Goal: Task Accomplishment & Management: Manage account settings

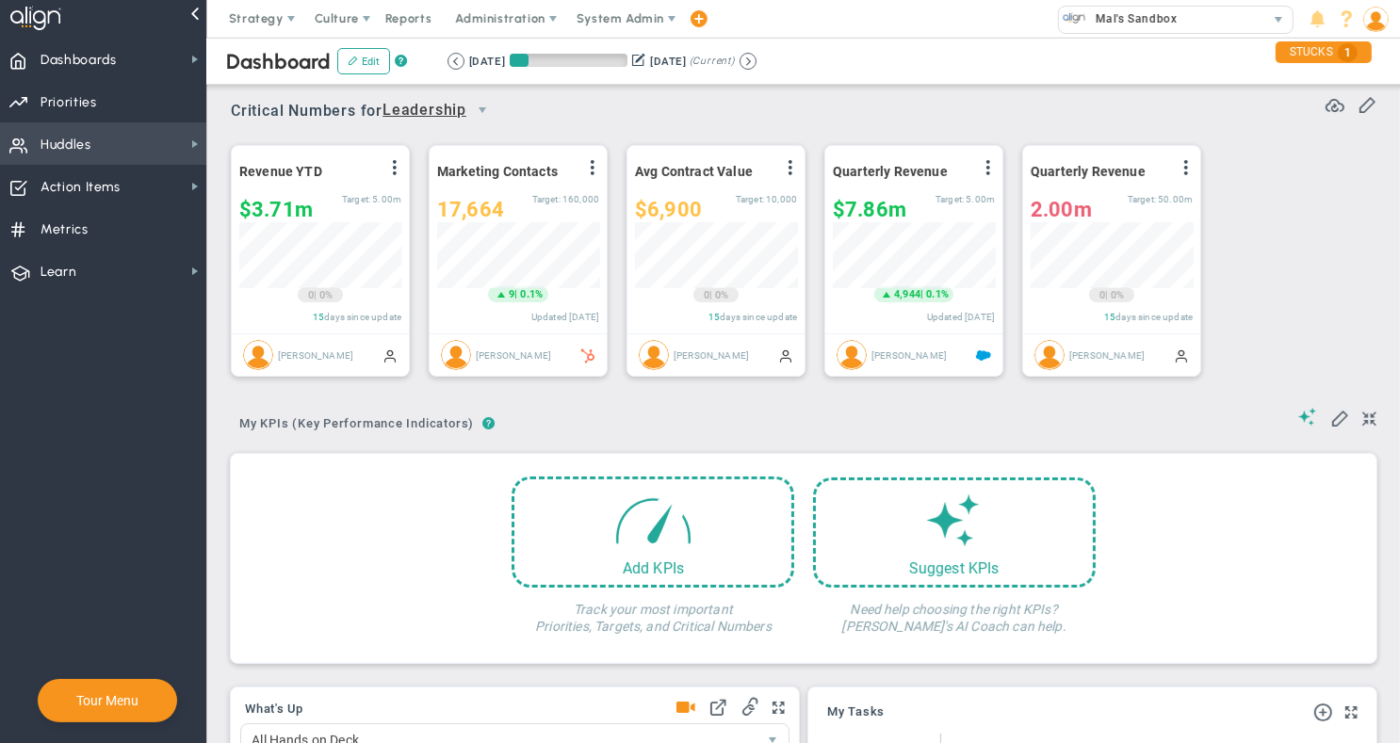
click at [170, 140] on span "Huddles Huddles" at bounding box center [103, 143] width 206 height 42
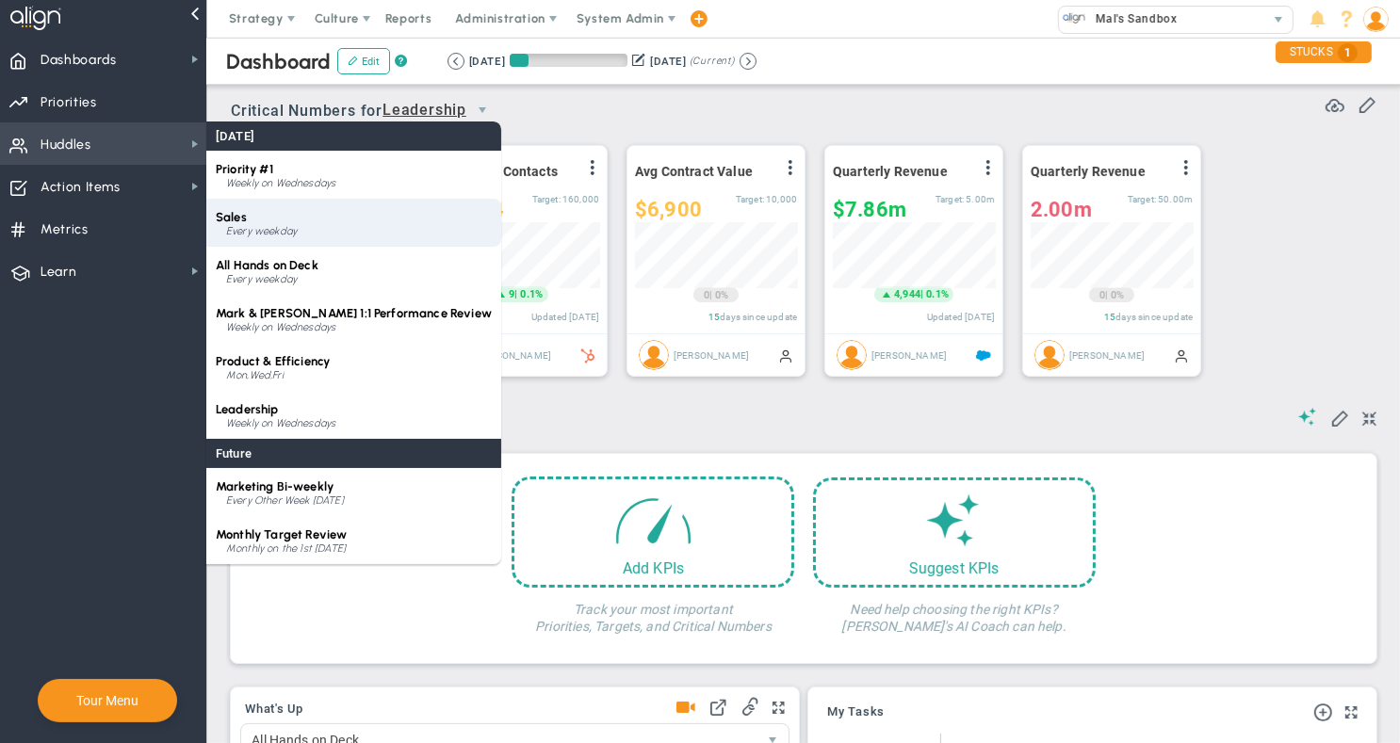
click at [293, 222] on div "Sales Every weekday" at bounding box center [353, 223] width 295 height 48
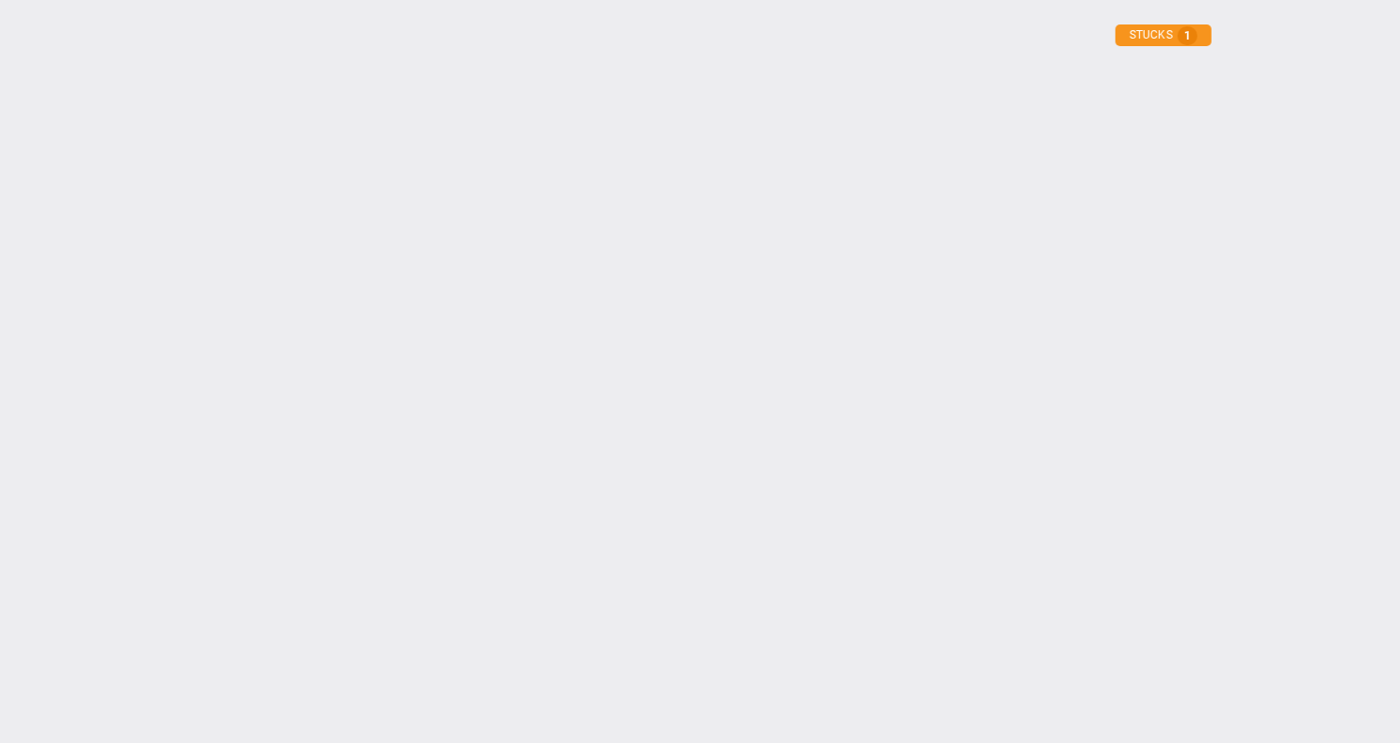
type input "[DATE]"
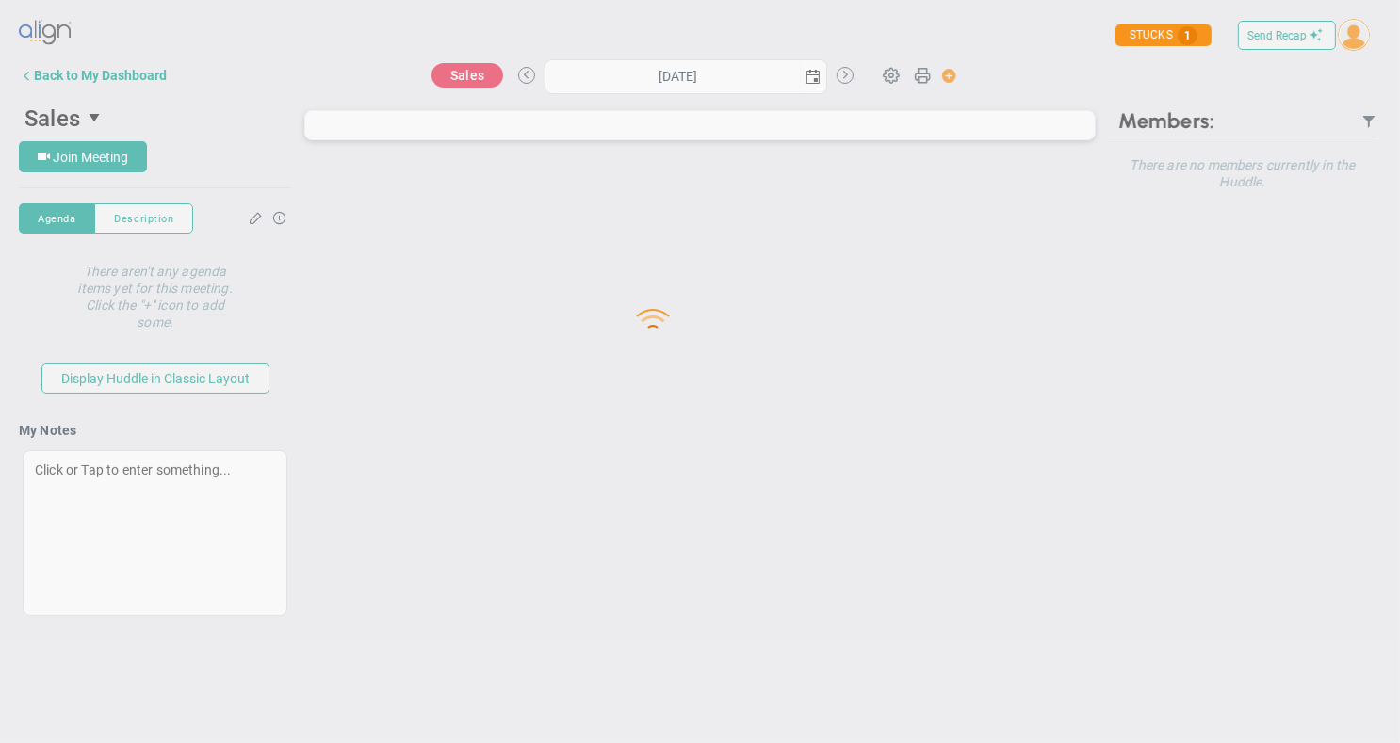
type input "[DATE]"
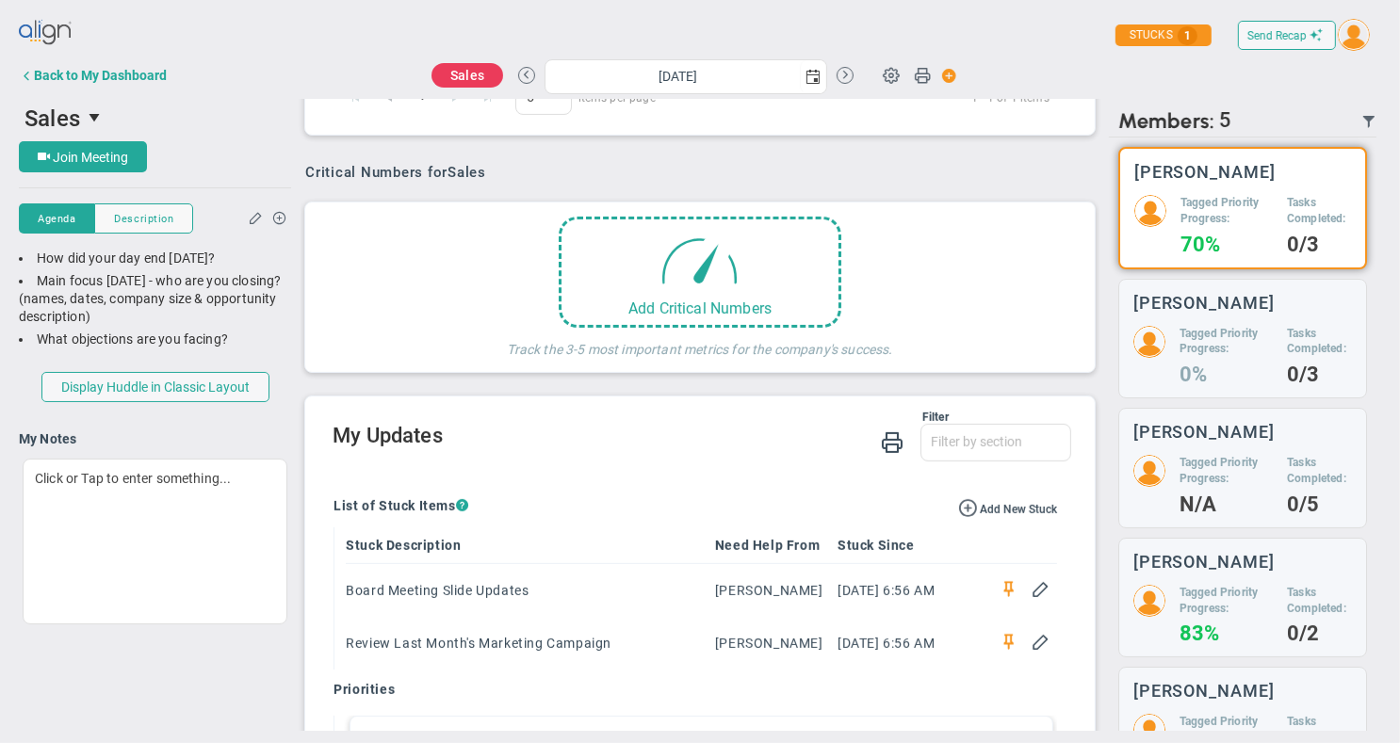
scroll to position [398, 0]
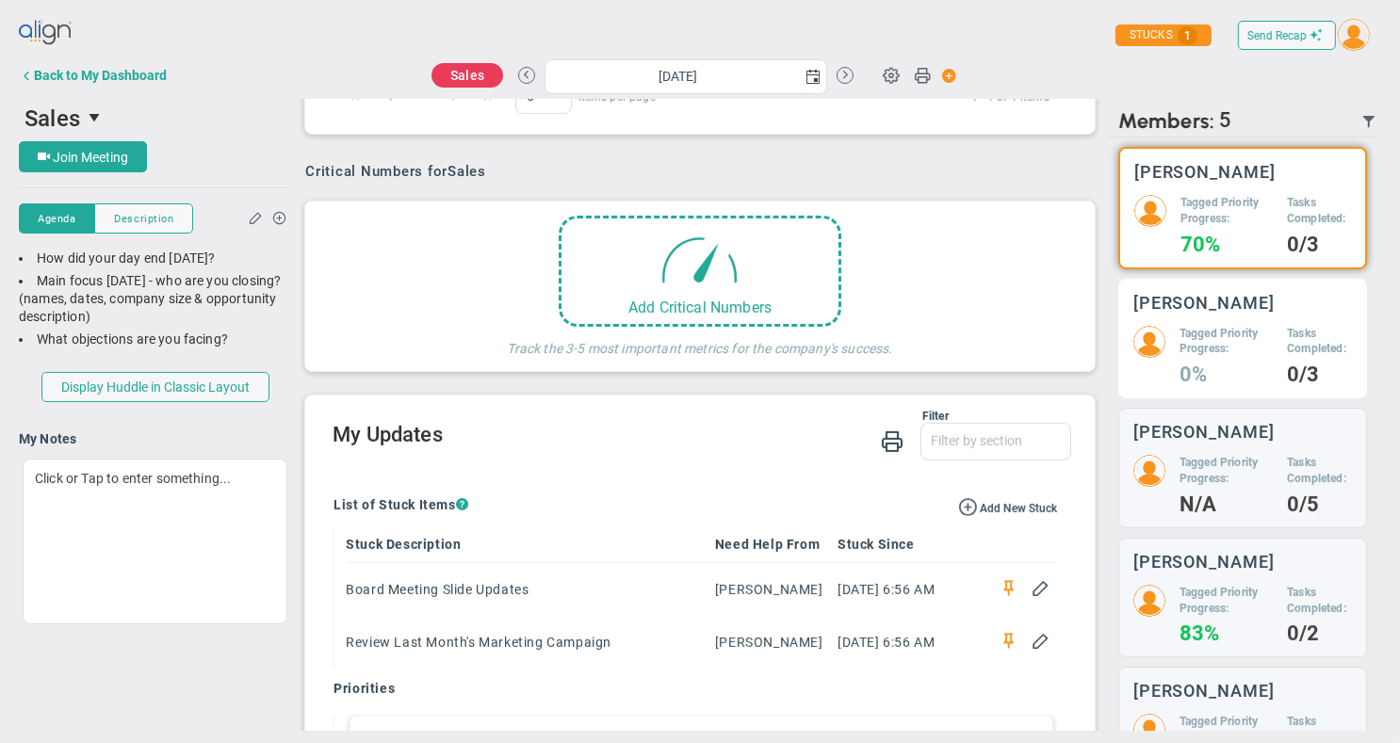
click at [1169, 346] on div "Tagged Priority Progress: 0% Tasks Completed: 0/3" at bounding box center [1243, 355] width 219 height 58
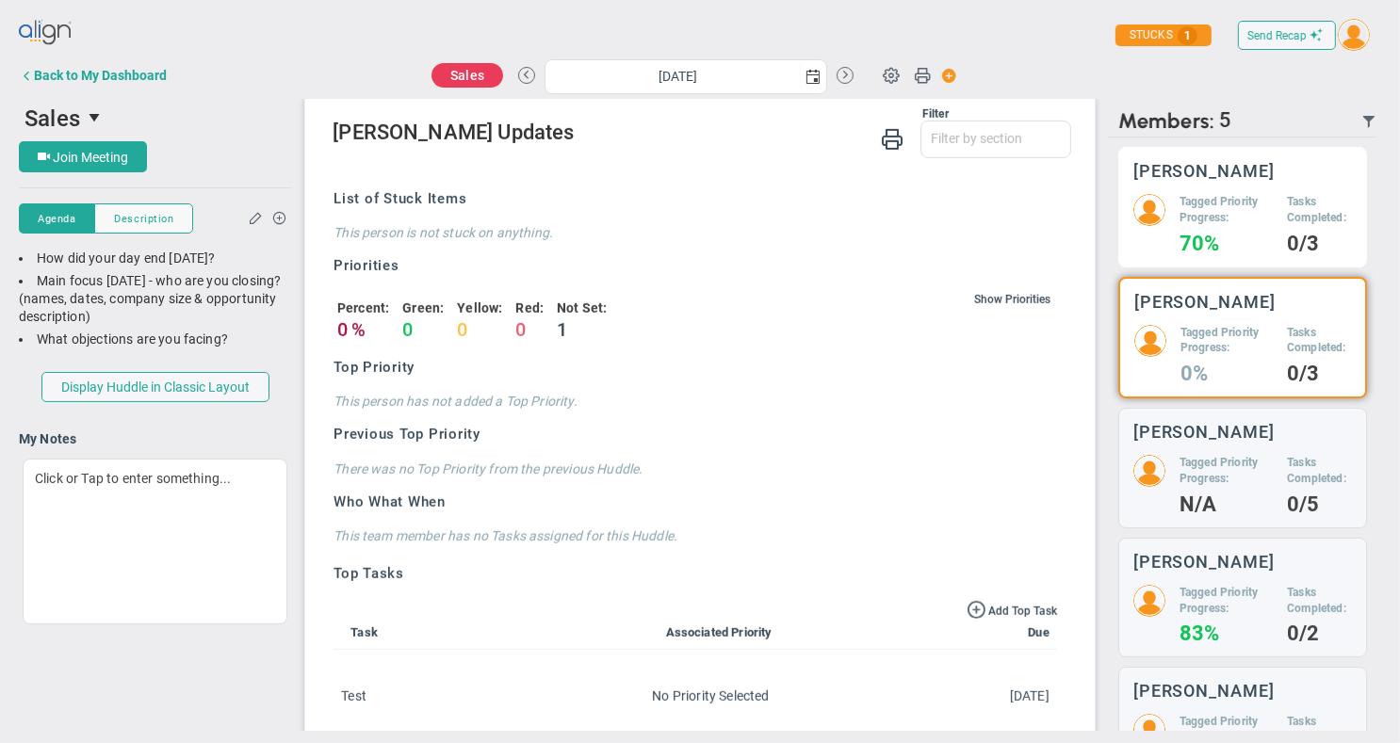
scroll to position [1, 0]
click at [1158, 211] on img at bounding box center [1150, 209] width 32 height 32
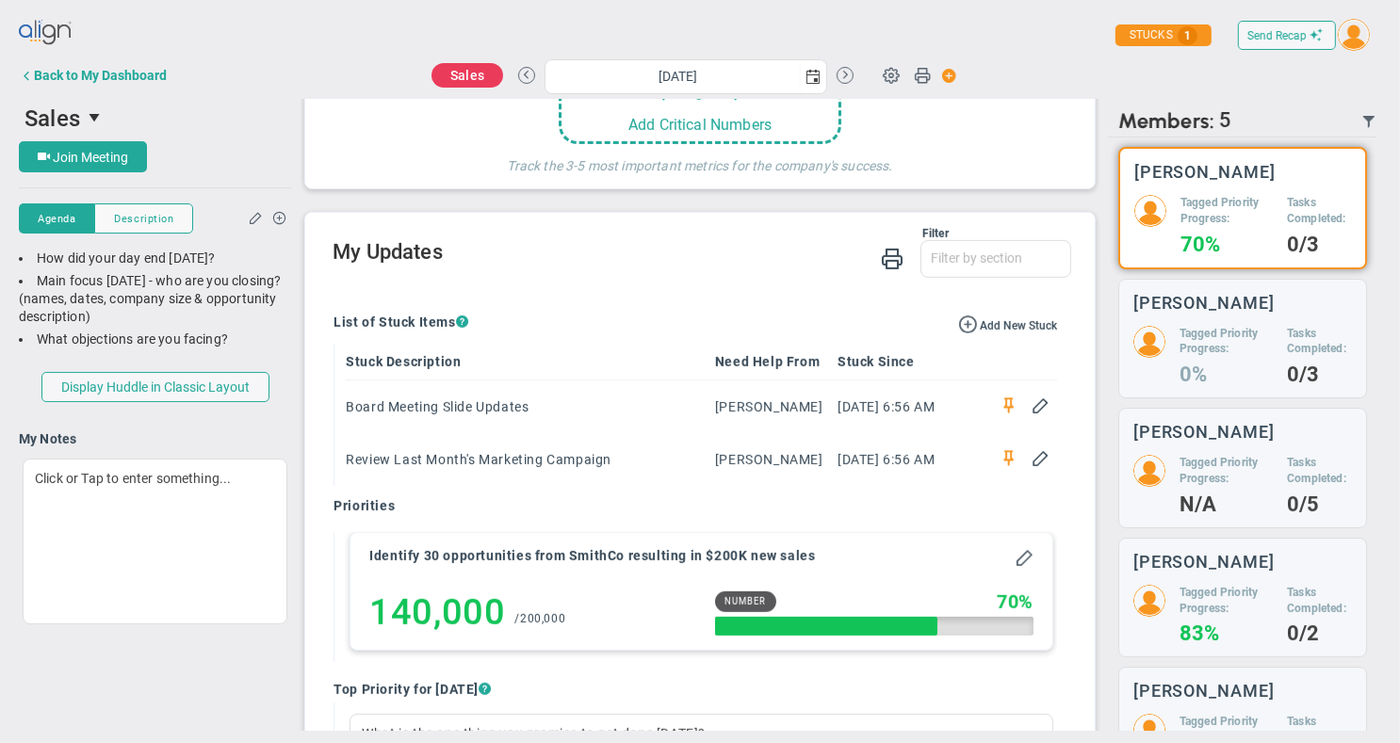
scroll to position [670, 0]
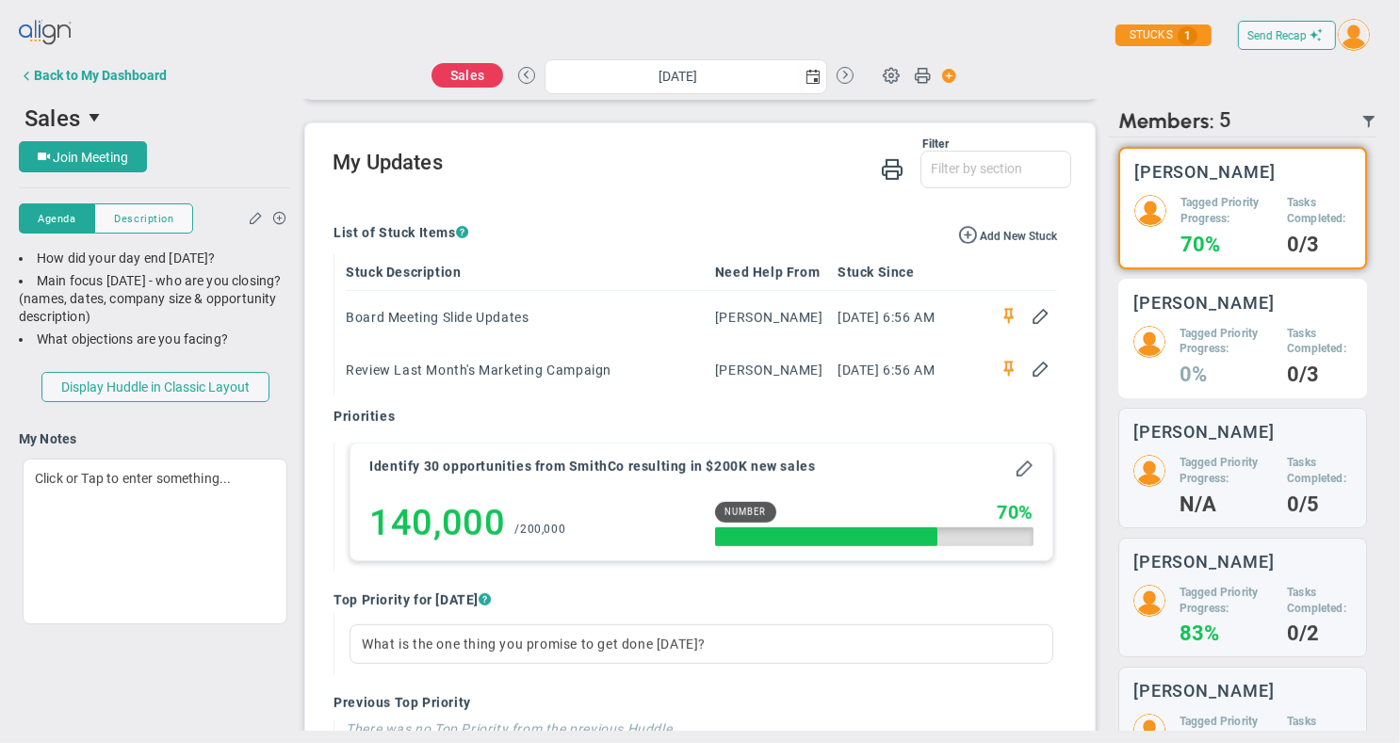
click at [1172, 319] on div "[PERSON_NAME] Tagged Priority Progress: 0% Tasks Completed: 0/3" at bounding box center [1243, 339] width 249 height 121
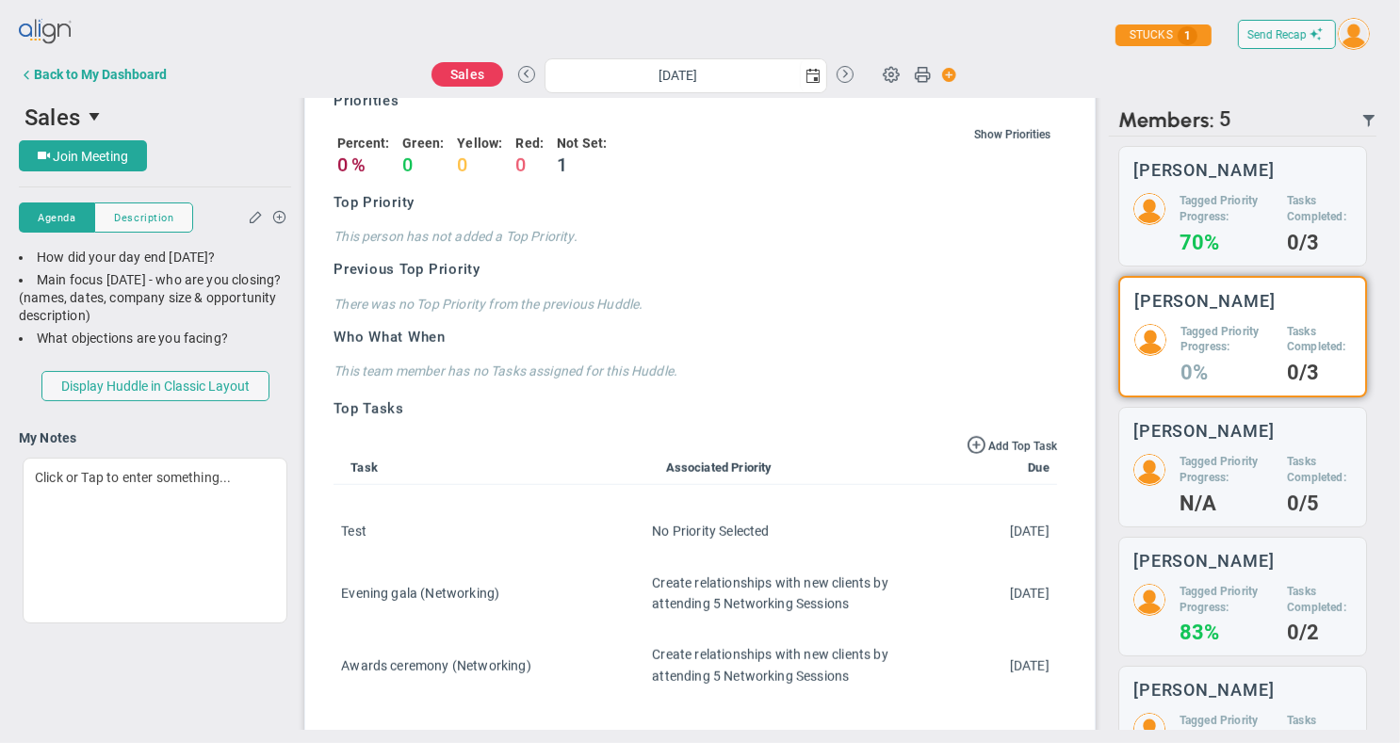
scroll to position [882, 0]
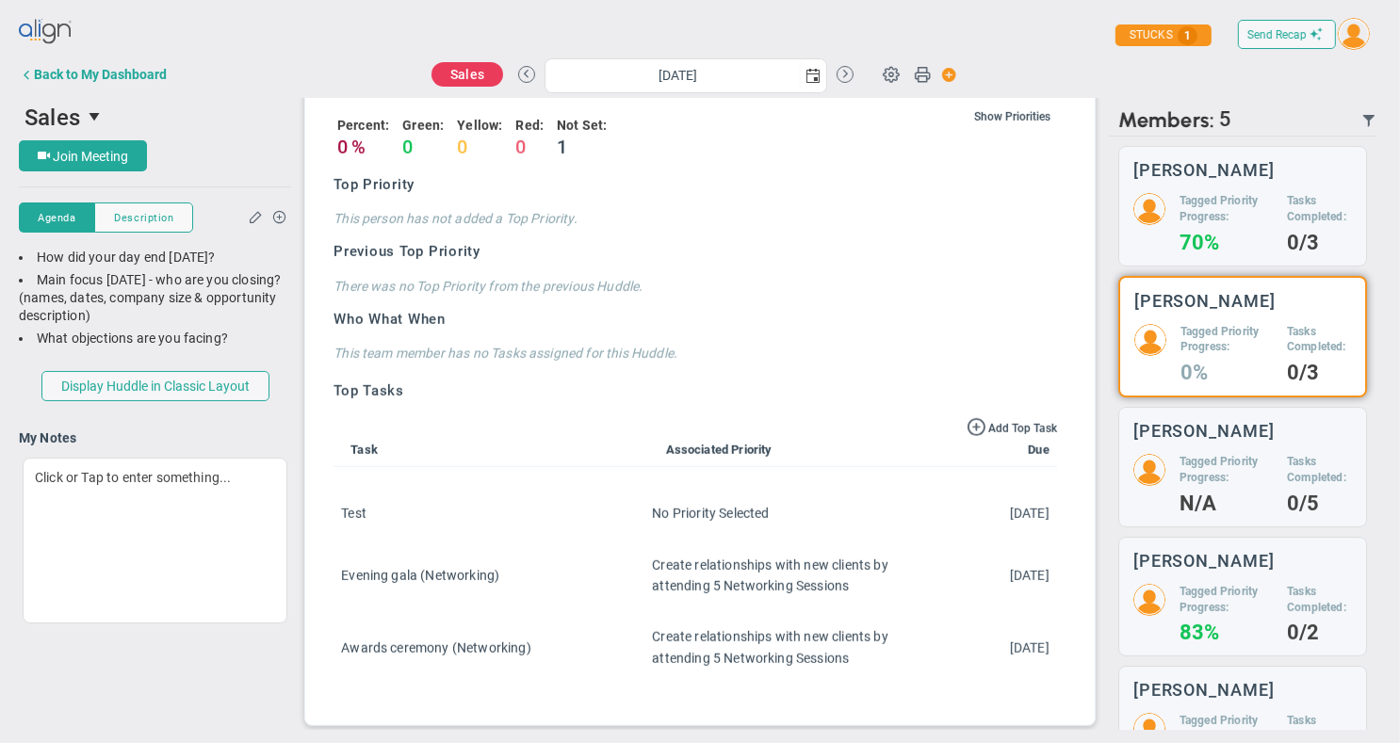
drag, startPoint x: 479, startPoint y: 270, endPoint x: 490, endPoint y: 273, distance: 11.7
click at [479, 278] on h4 "There was no Top Priority from the previous Huddle." at bounding box center [696, 286] width 724 height 17
click at [651, 281] on h4 "There was no Top Priority from the previous Huddle." at bounding box center [696, 286] width 724 height 17
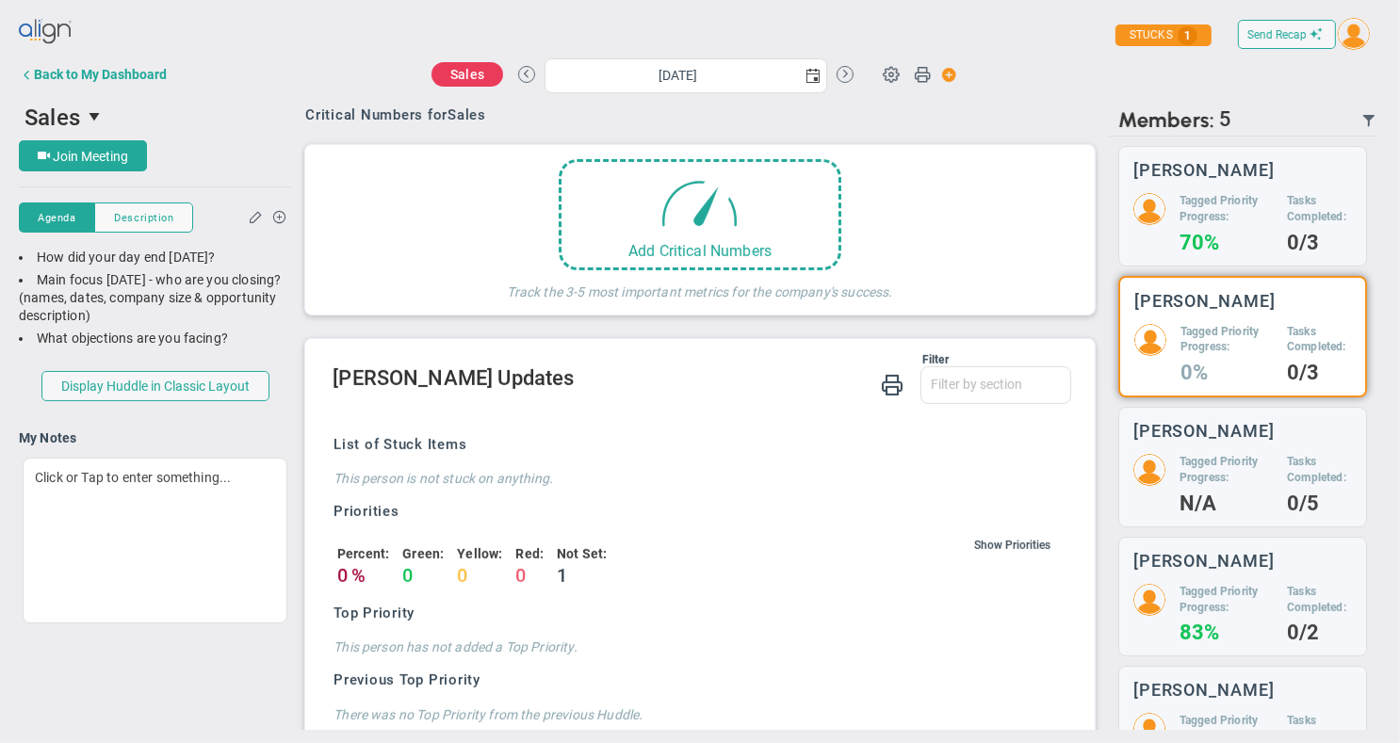
scroll to position [449, 0]
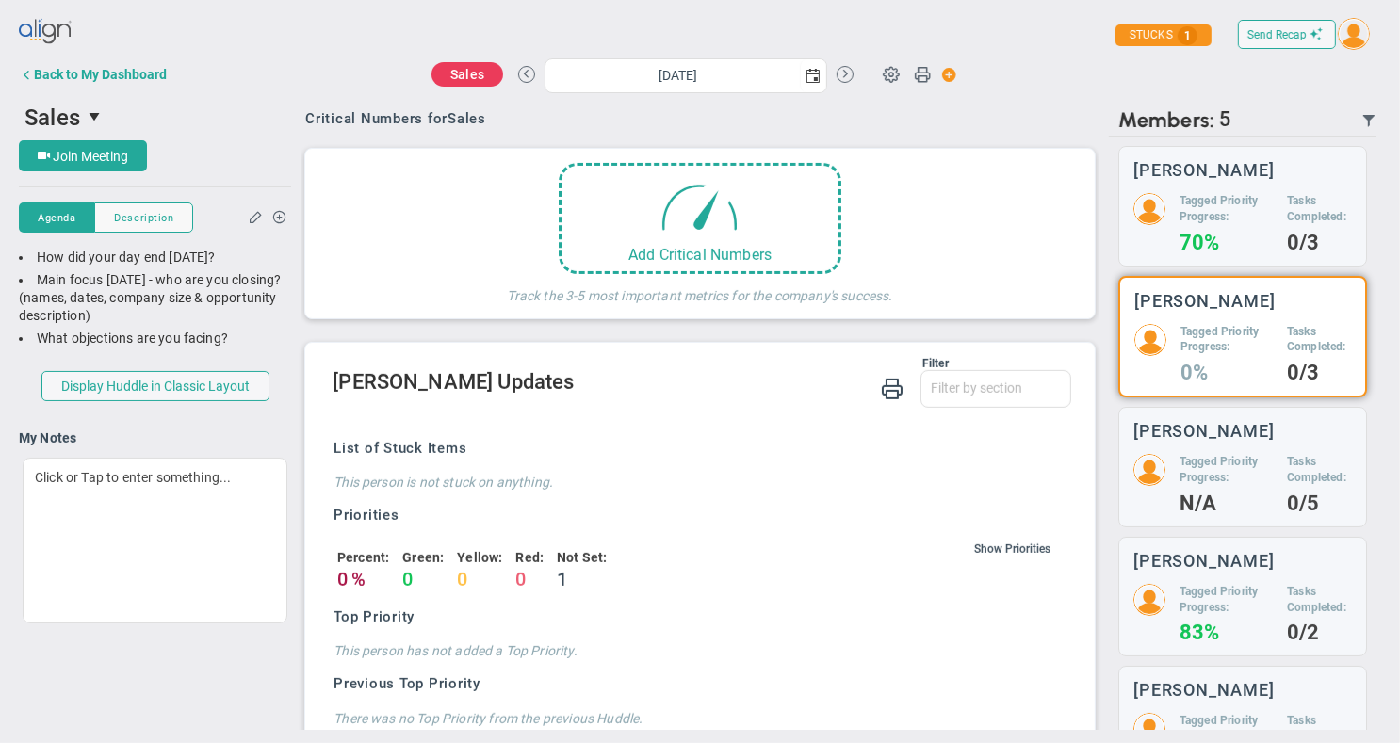
drag, startPoint x: 1141, startPoint y: 211, endPoint x: 1084, endPoint y: 288, distance: 96.3
click at [1140, 211] on img at bounding box center [1150, 209] width 32 height 32
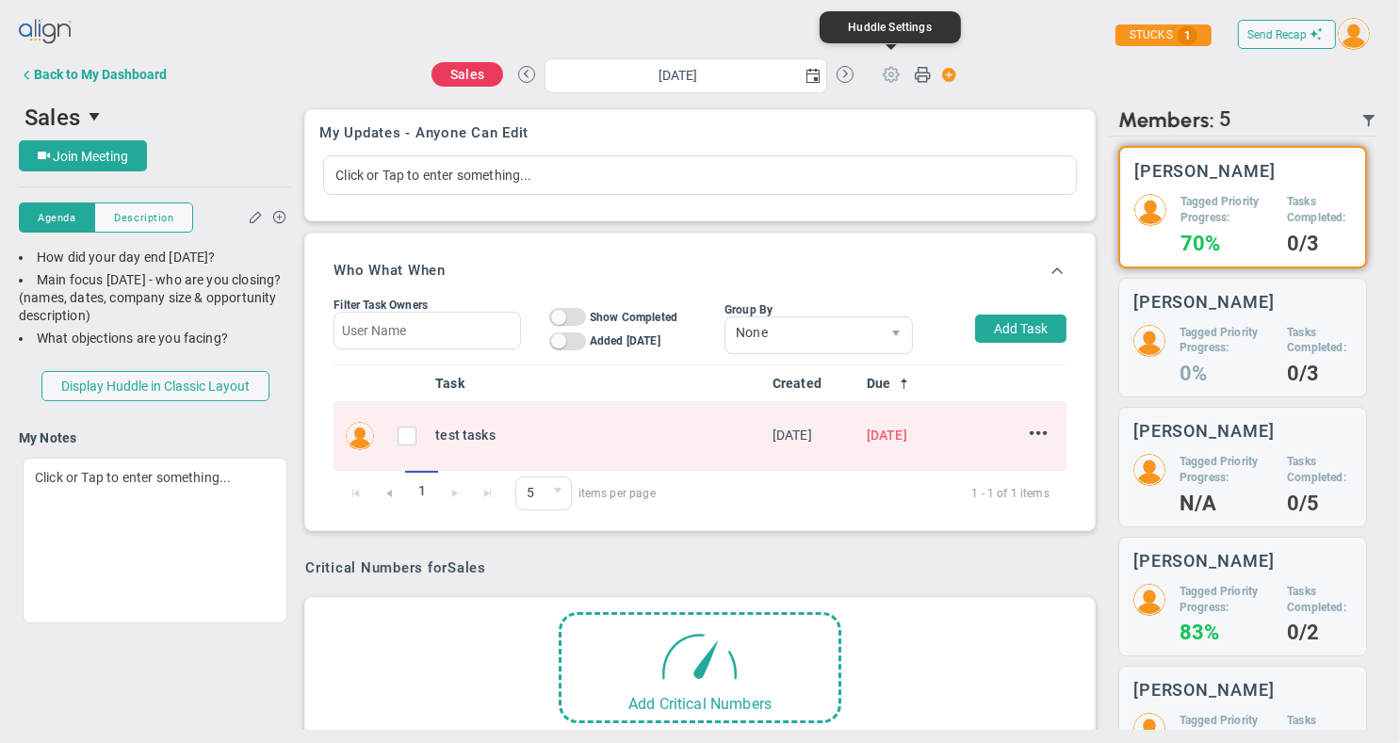
click at [888, 79] on span at bounding box center [892, 74] width 36 height 36
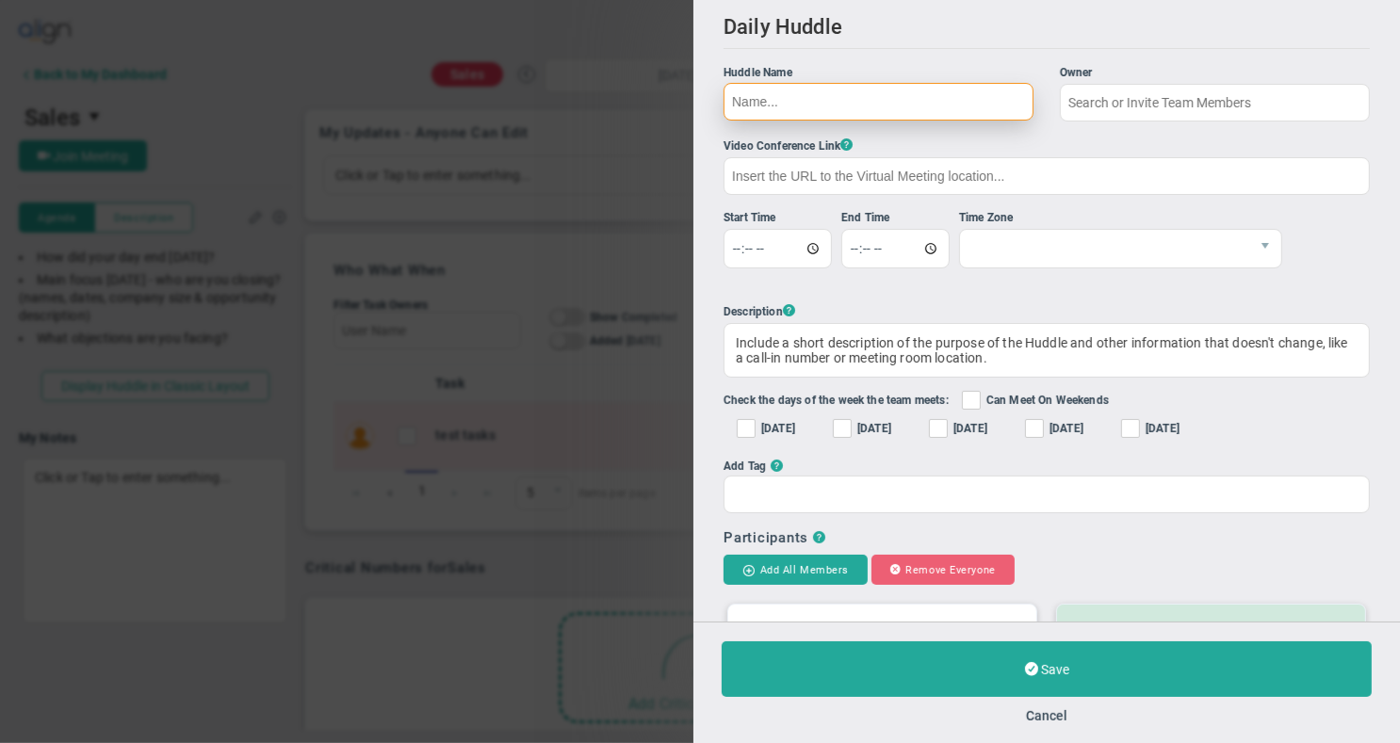
type input "Sales"
type input "[URL][DOMAIN_NAME]"
type input "11:30:00"
type input "11:45:00"
checkbox input "true"
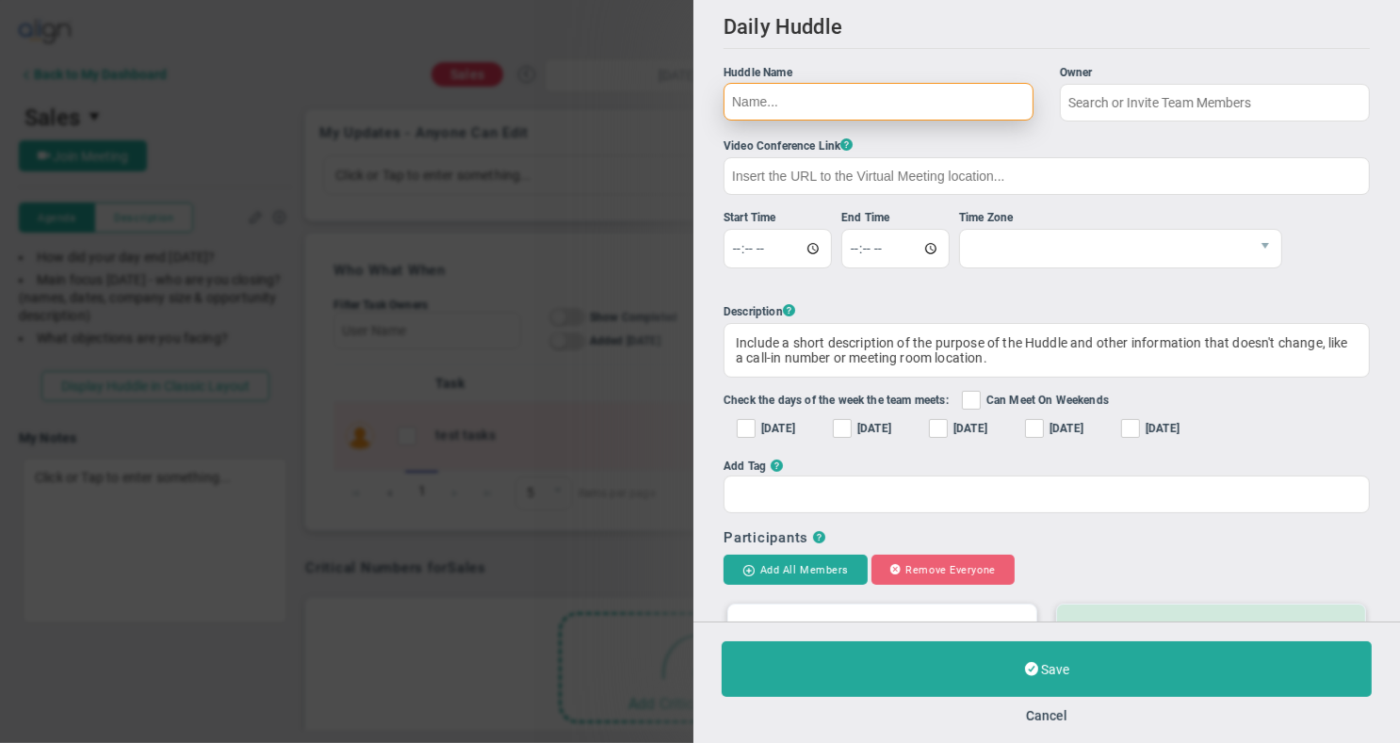
checkbox input "true"
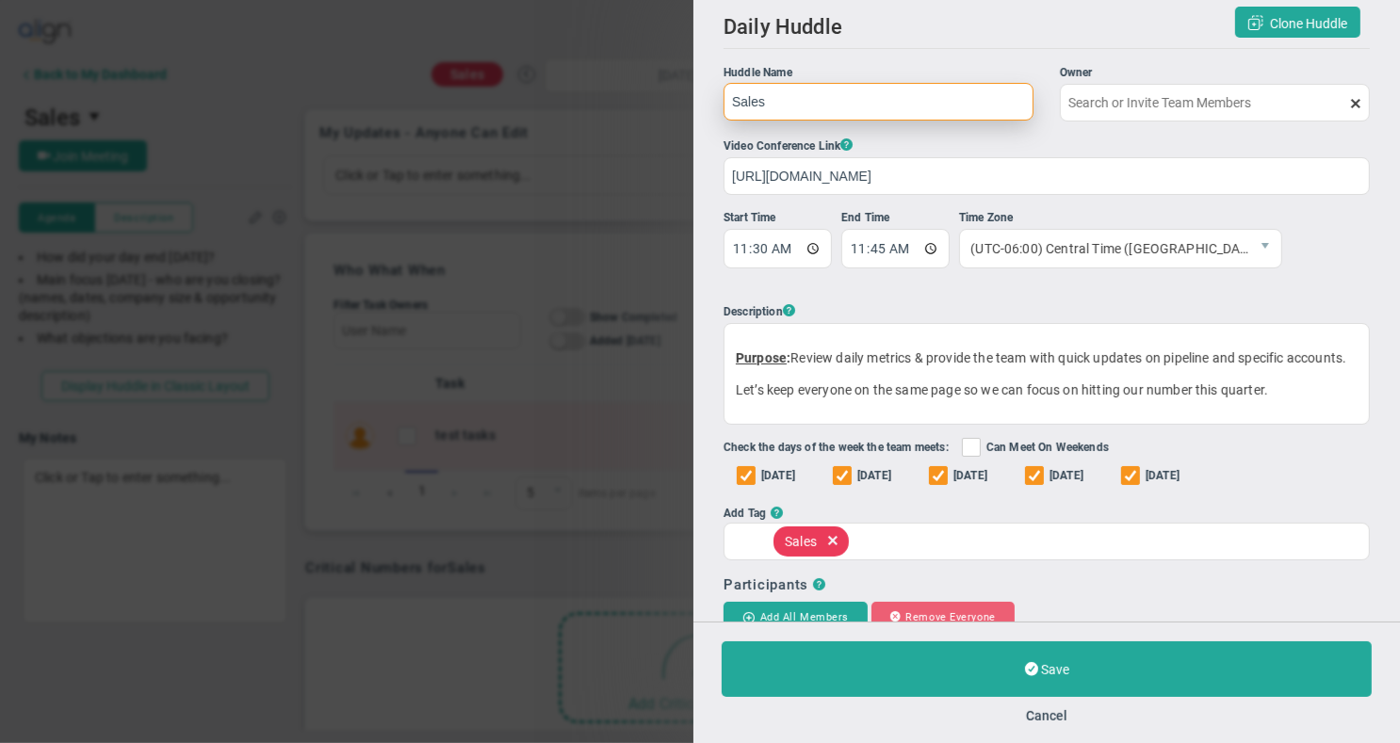
type input "[PERSON_NAME]"
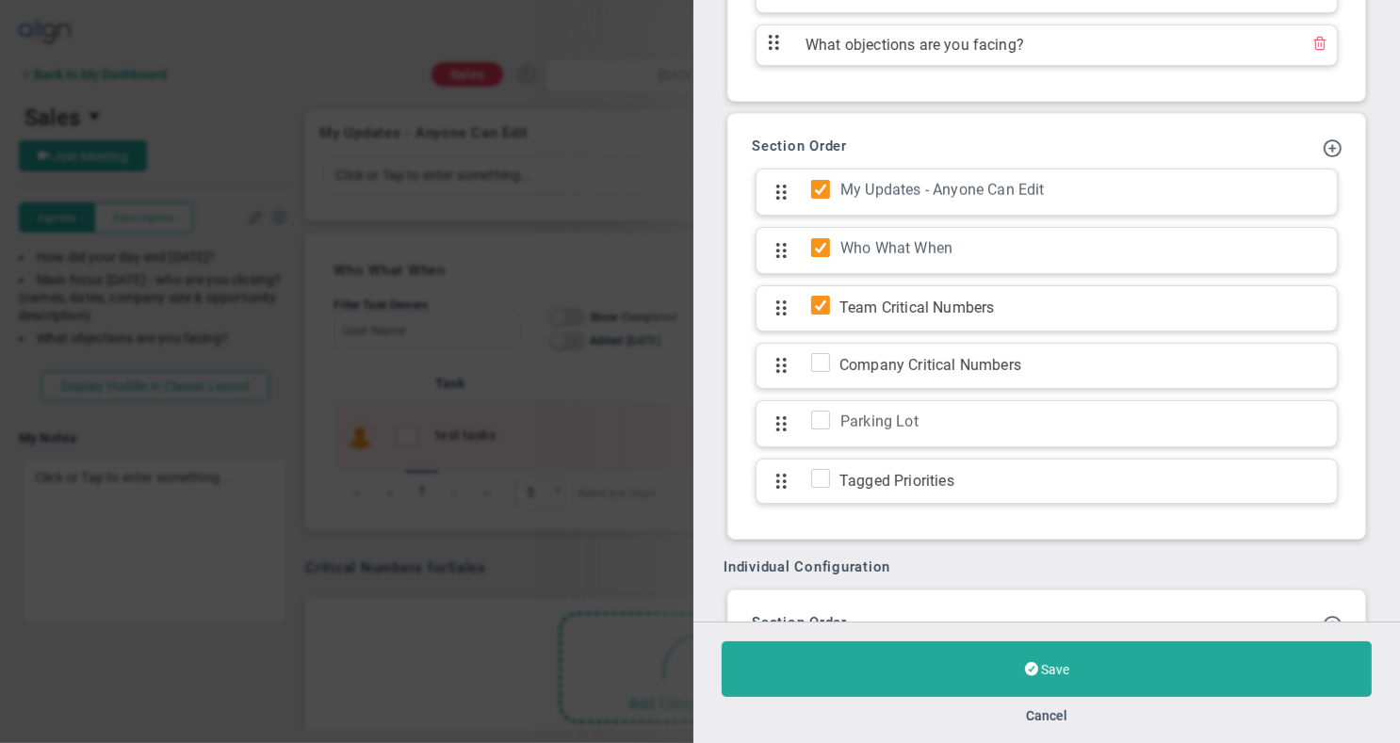
scroll to position [1315, 0]
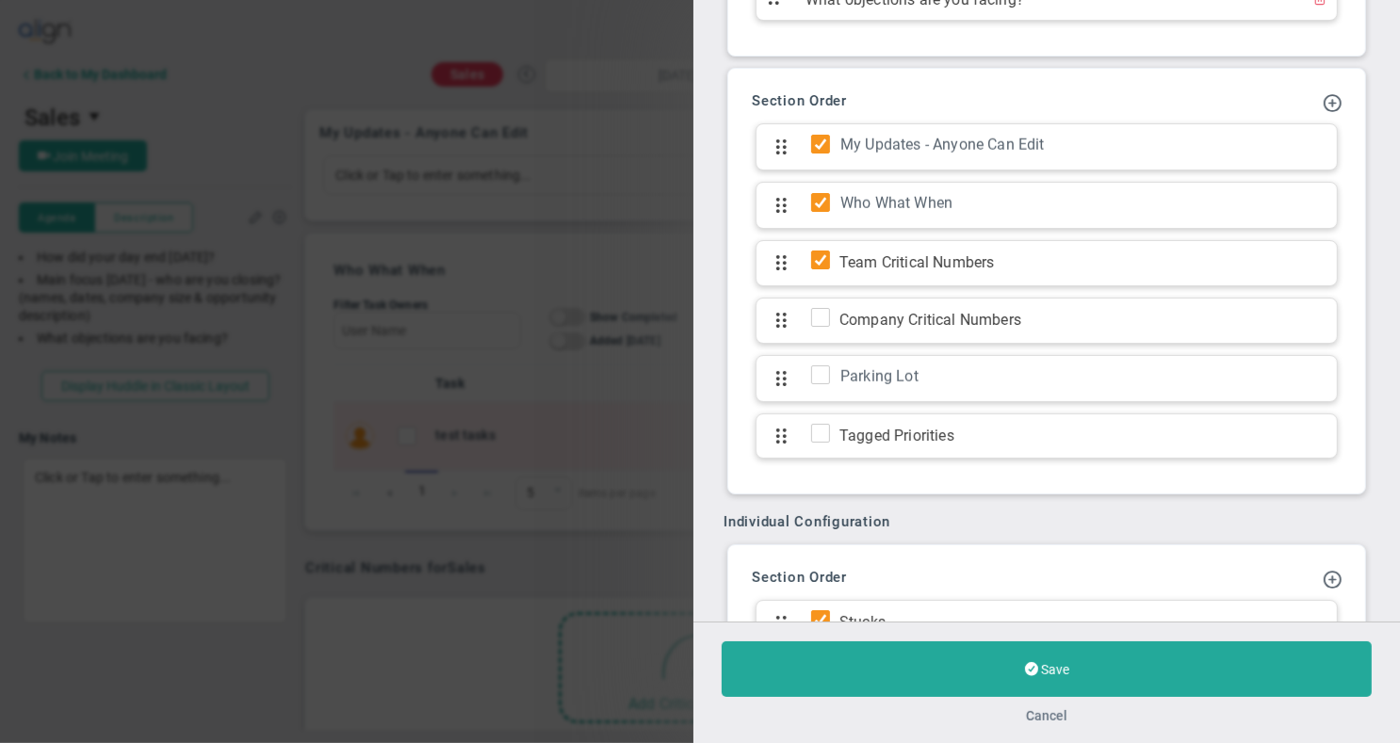
click at [1044, 715] on button "Cancel" at bounding box center [1046, 716] width 41 height 15
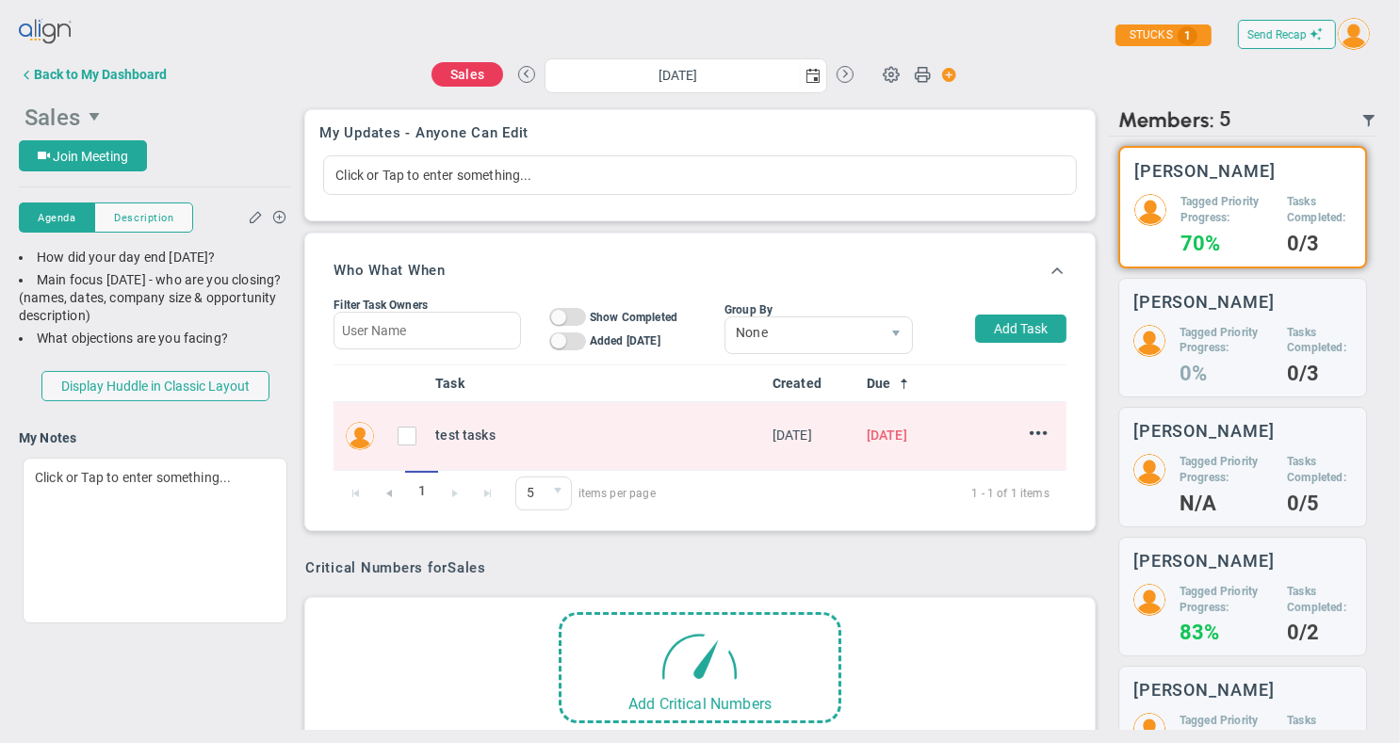
click at [97, 113] on span "select" at bounding box center [96, 116] width 15 height 15
click at [385, 75] on div "Sales [DATE] Update Priority Values Priority" at bounding box center [700, 75] width 818 height 38
click at [893, 79] on span at bounding box center [892, 75] width 36 height 36
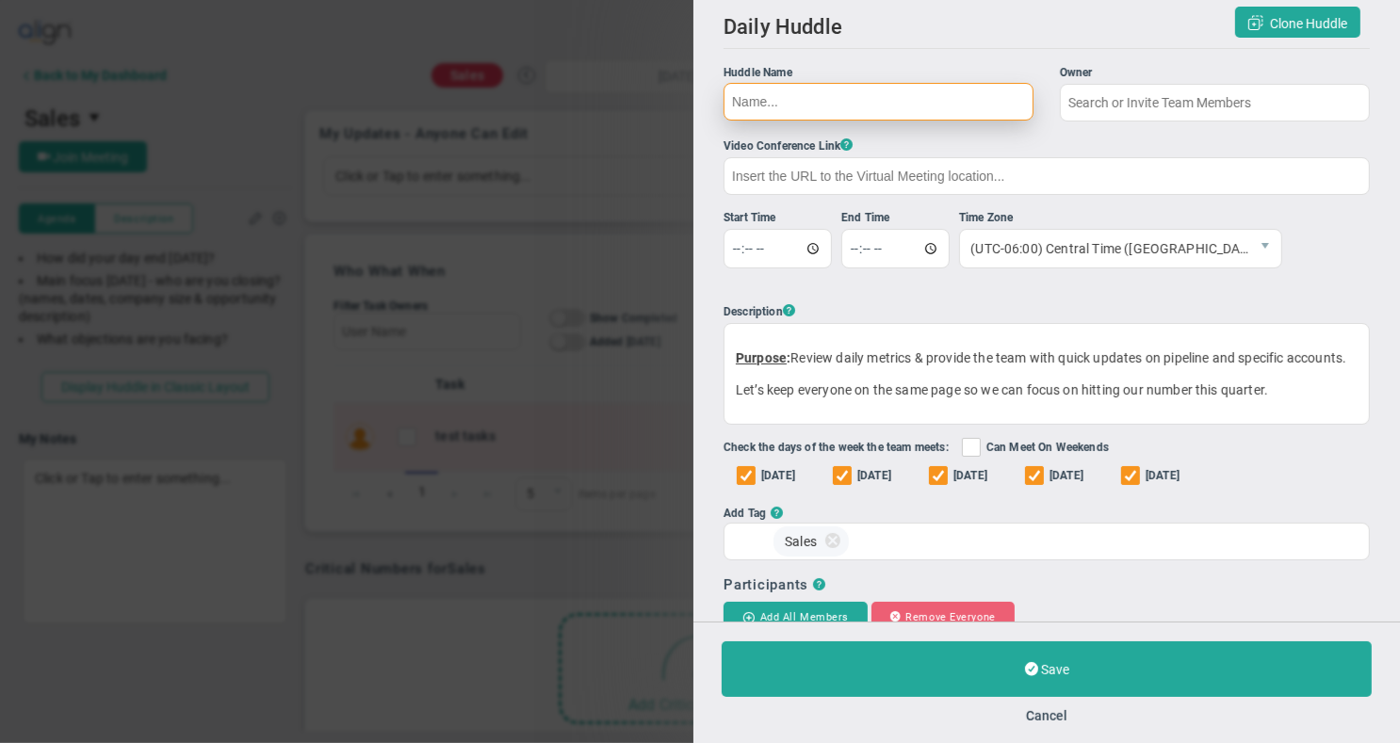
type input "Sales"
type input "[URL][DOMAIN_NAME]"
type input "11:30:00"
type input "11:45:00"
checkbox input "true"
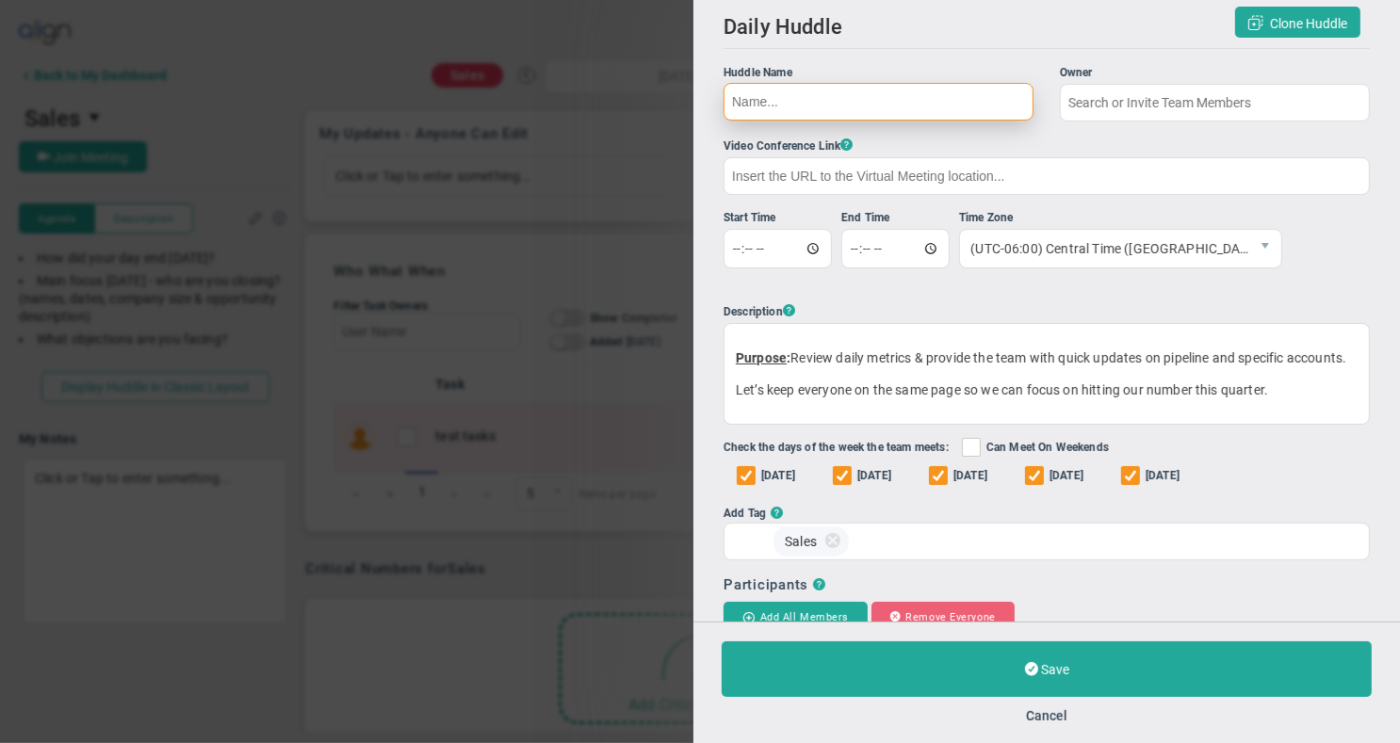
checkbox input "true"
type input "[PERSON_NAME]"
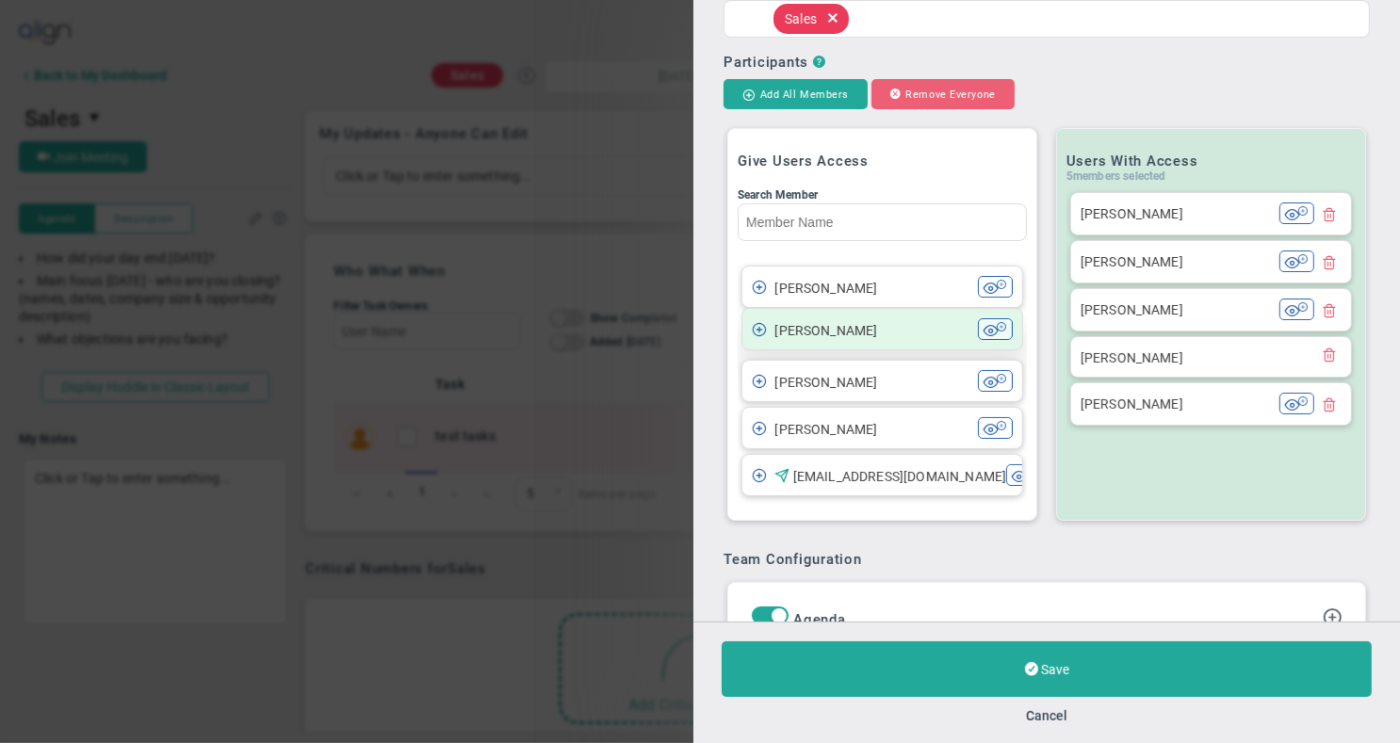
scroll to position [511, 0]
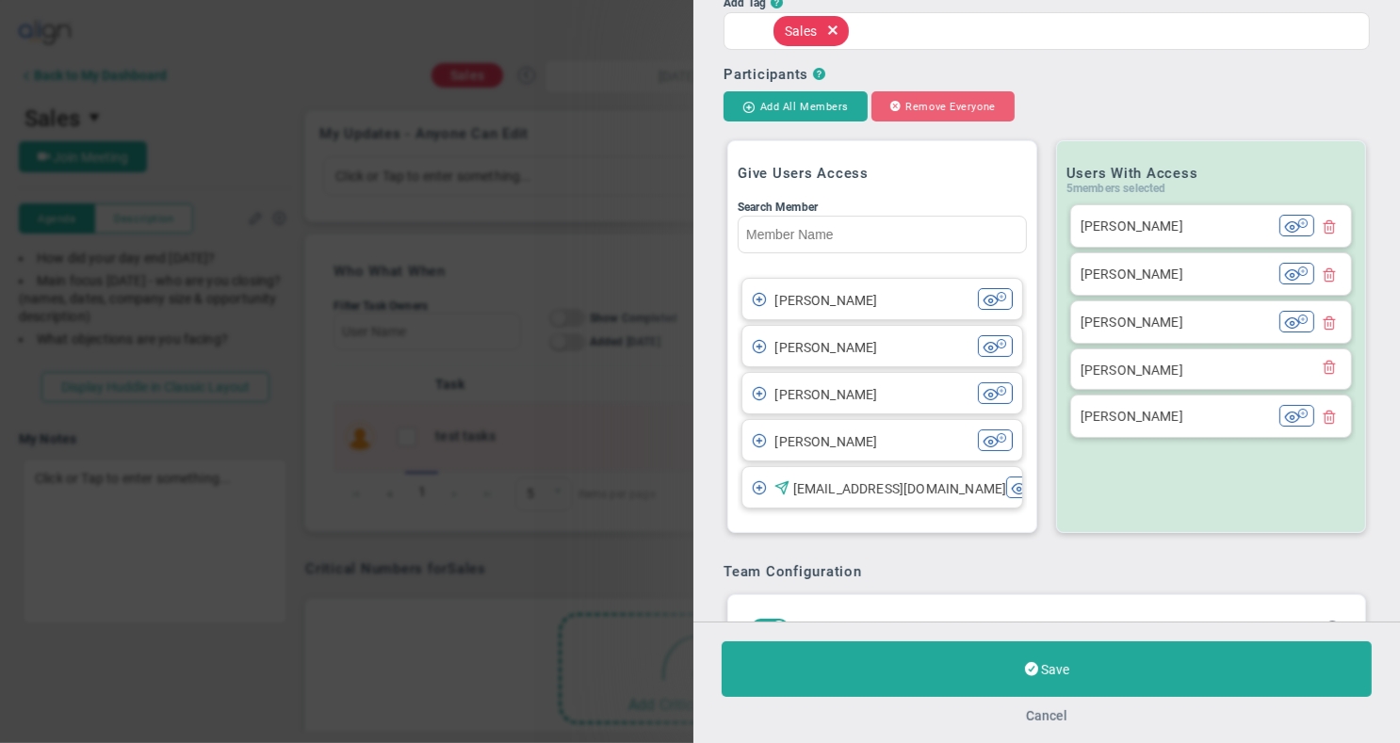
click at [1048, 717] on button "Cancel" at bounding box center [1046, 716] width 41 height 15
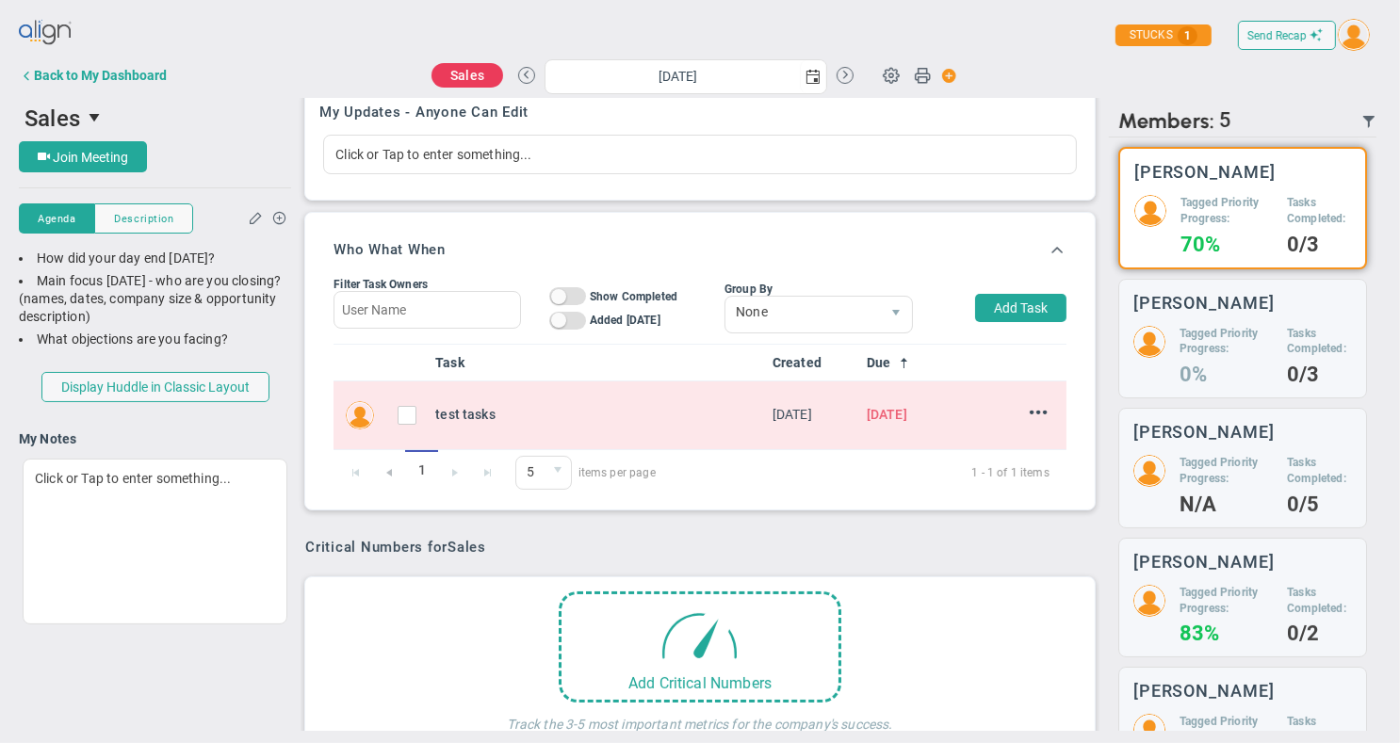
scroll to position [29, 0]
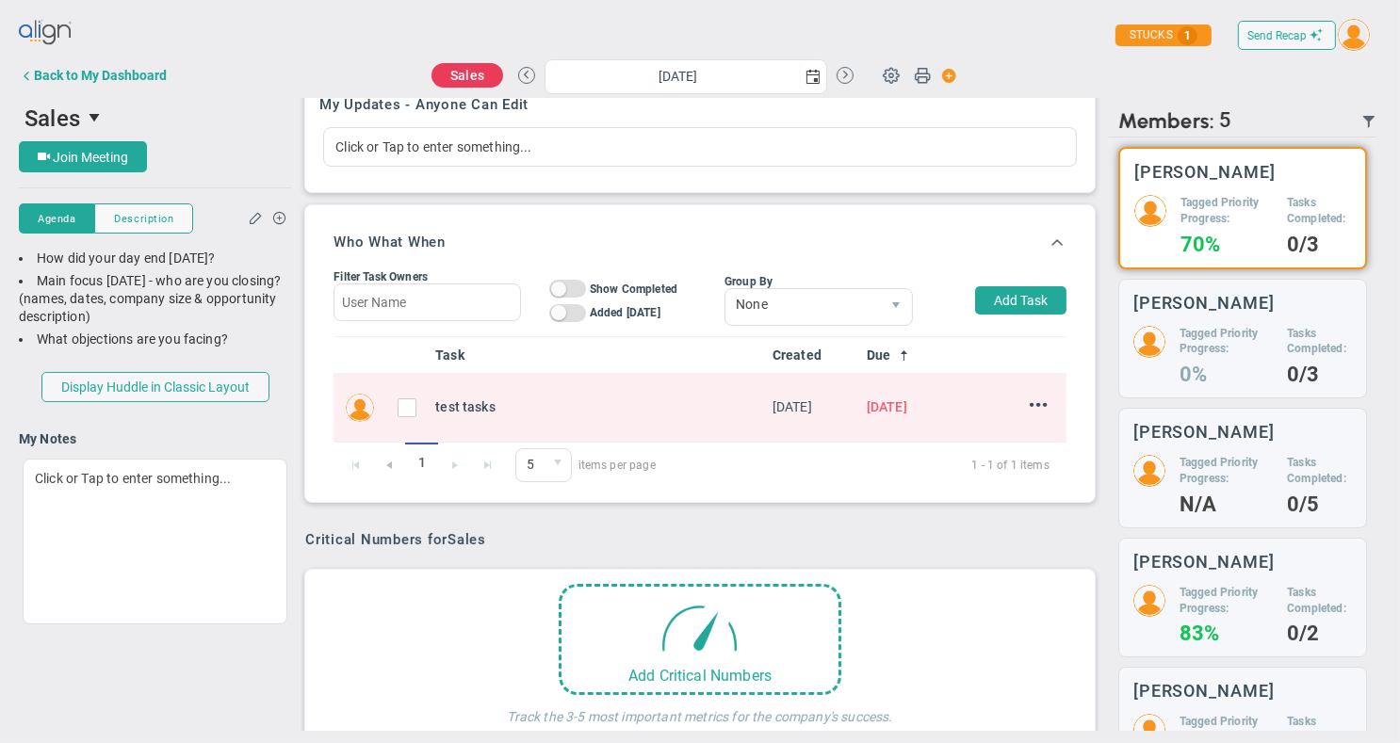
click at [41, 29] on img at bounding box center [46, 33] width 55 height 38
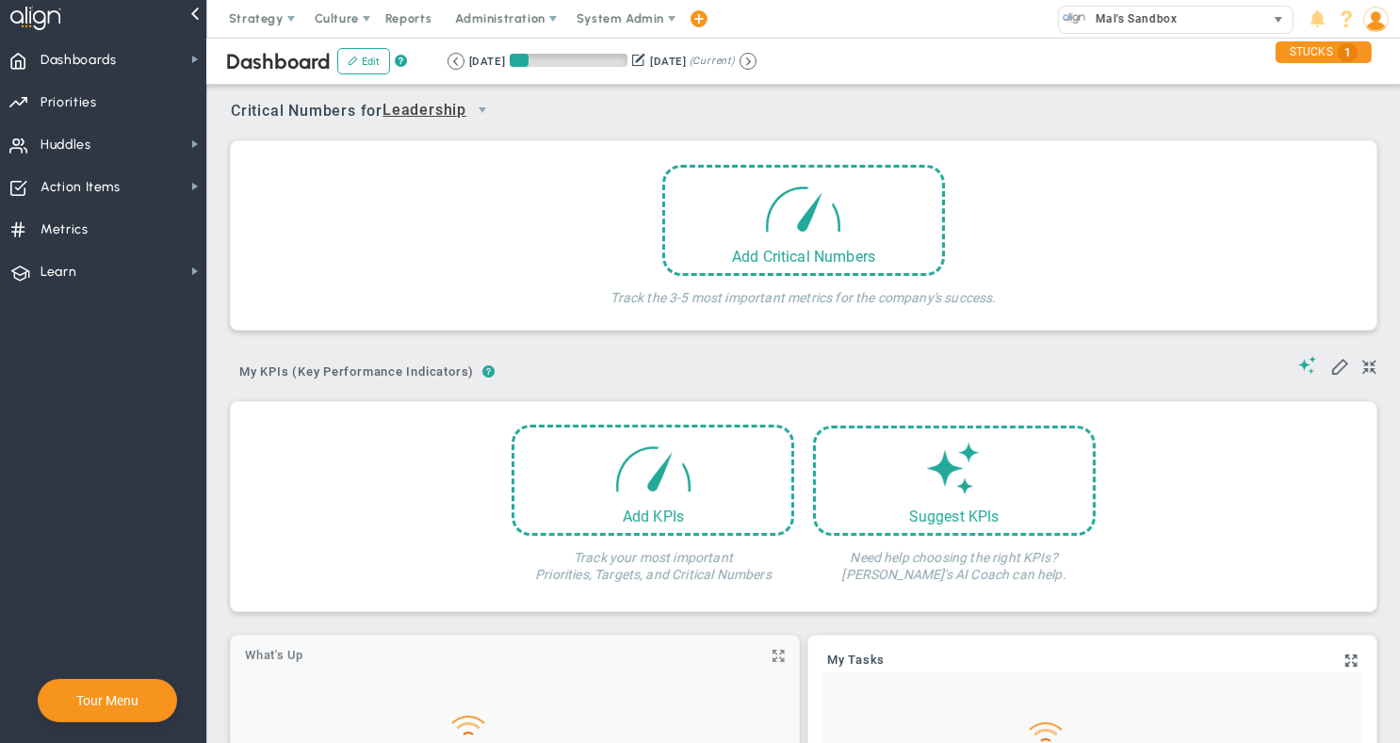
click at [1226, 19] on div "Mal's Sandbox" at bounding box center [1162, 19] width 206 height 24
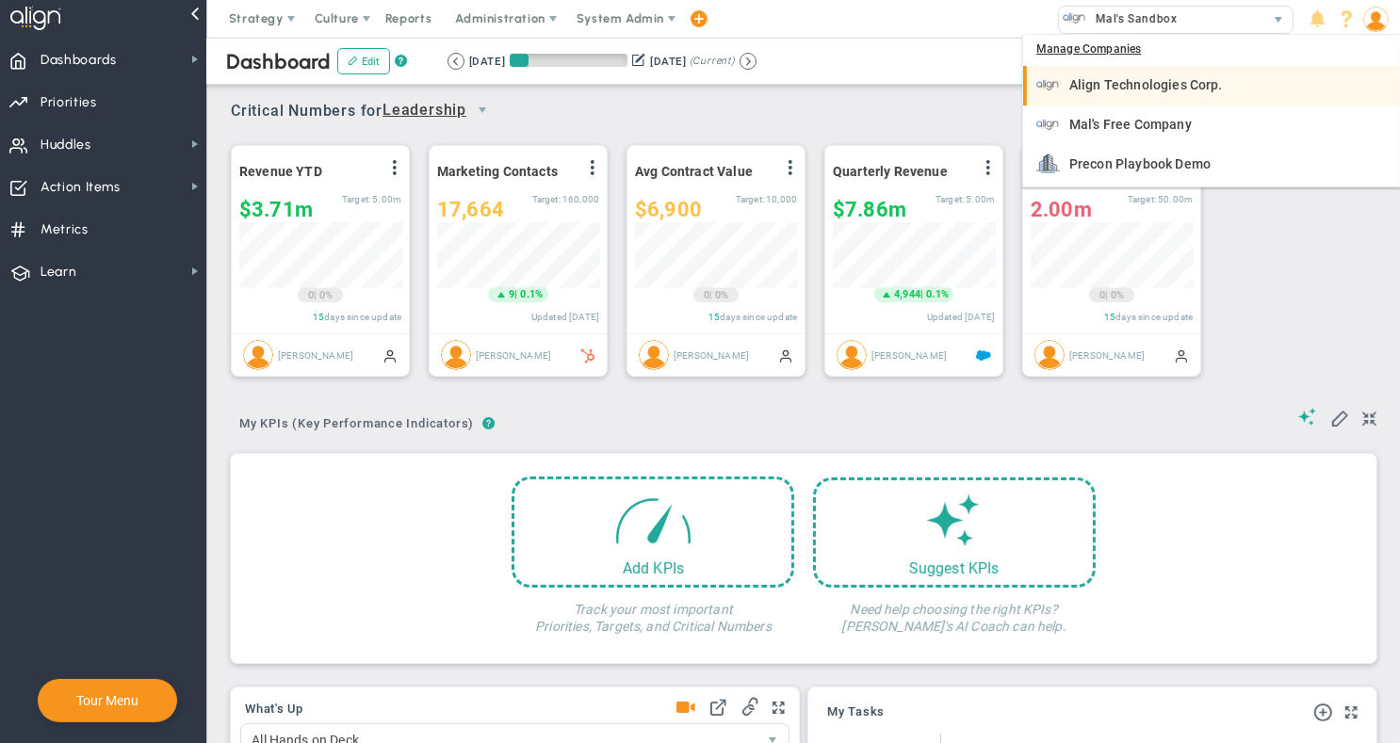
scroll to position [66, 163]
click at [1168, 84] on span "Align Technologies Corp." at bounding box center [1147, 84] width 154 height 13
